Goal: Navigation & Orientation: Find specific page/section

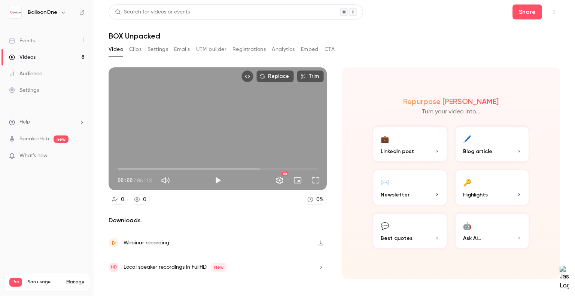
click at [42, 0] on nav "BalloonOne Events 1 Videos 8 Audience Settings Help SpeakerHub new What's new P…" at bounding box center [47, 148] width 94 height 296
click at [54, 9] on h6 "BalloonOne" at bounding box center [43, 12] width 30 height 7
click at [27, 39] on div "Events" at bounding box center [22, 40] width 26 height 7
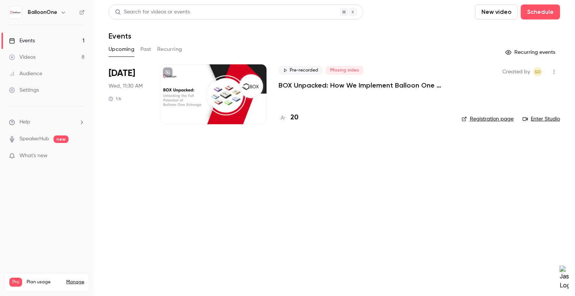
drag, startPoint x: 257, startPoint y: 135, endPoint x: 299, endPoint y: 116, distance: 46.0
click at [263, 133] on main "Search for videos or events New video Schedule Events Upcoming Past Recurring R…" at bounding box center [334, 148] width 481 height 296
click at [300, 116] on div "20" at bounding box center [363, 118] width 171 height 10
click at [296, 117] on h4 "20" at bounding box center [294, 118] width 8 height 10
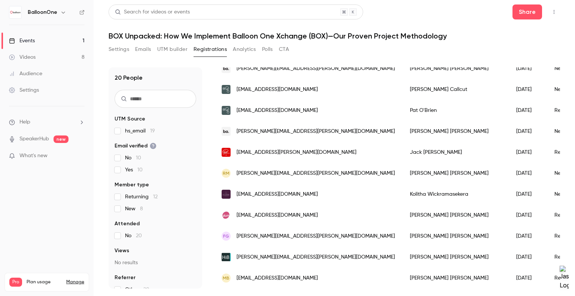
click at [22, 41] on div "Events" at bounding box center [22, 40] width 26 height 7
